Goal: Understand process/instructions

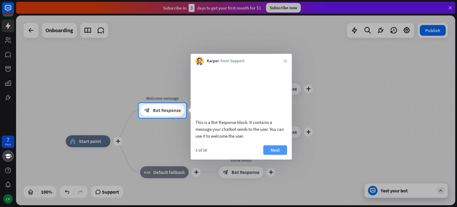
click at [268, 154] on button "Next" at bounding box center [275, 150] width 24 height 10
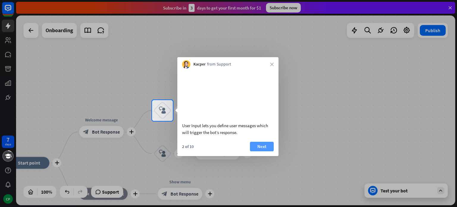
click at [266, 151] on button "Next" at bounding box center [262, 147] width 24 height 10
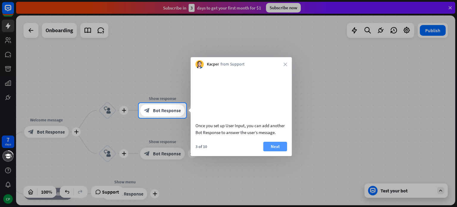
click at [273, 151] on button "Next" at bounding box center [275, 147] width 24 height 10
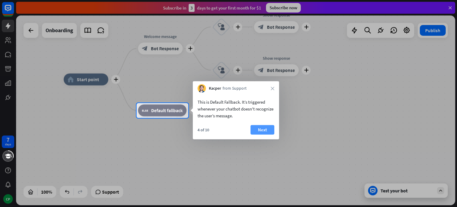
click at [268, 129] on button "Next" at bounding box center [262, 130] width 24 height 10
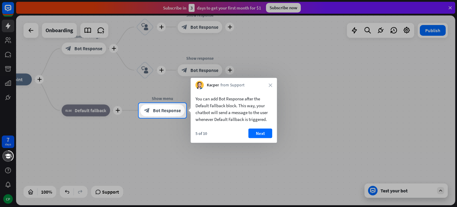
click at [268, 129] on button "Next" at bounding box center [260, 133] width 24 height 10
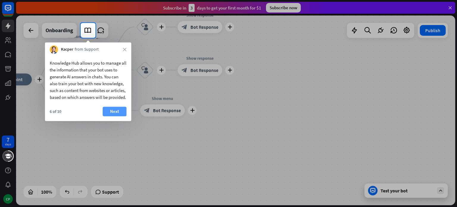
click at [113, 116] on button "Next" at bounding box center [115, 111] width 24 height 10
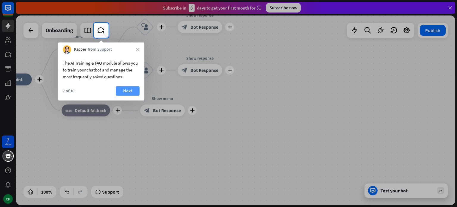
click at [125, 94] on button "Next" at bounding box center [128, 91] width 24 height 10
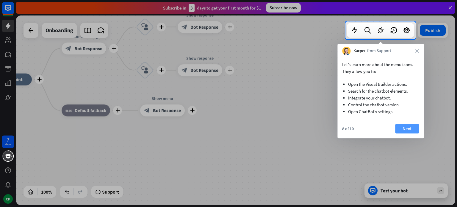
click at [407, 126] on button "Next" at bounding box center [407, 129] width 24 height 10
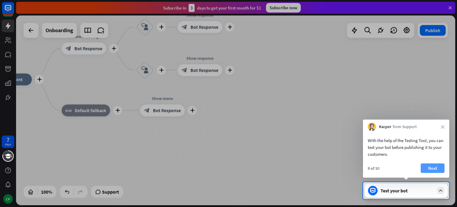
click at [430, 164] on button "Next" at bounding box center [432, 168] width 24 height 10
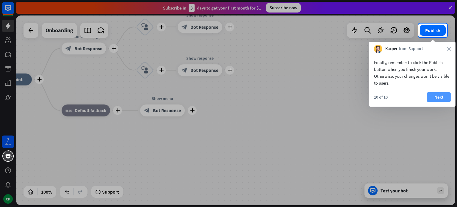
click at [438, 98] on button "Next" at bounding box center [439, 97] width 24 height 10
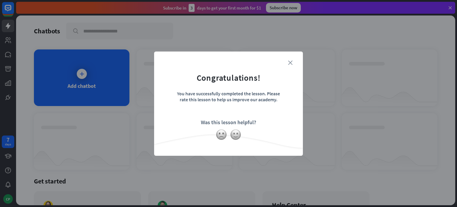
click at [289, 65] on icon "close" at bounding box center [290, 62] width 4 height 4
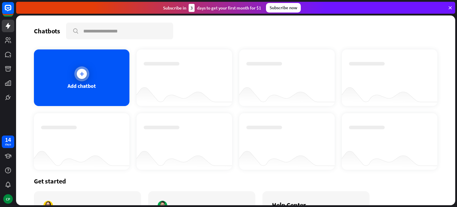
click at [113, 83] on div "Add chatbot" at bounding box center [81, 77] width 95 height 56
